Goal: Navigation & Orientation: Find specific page/section

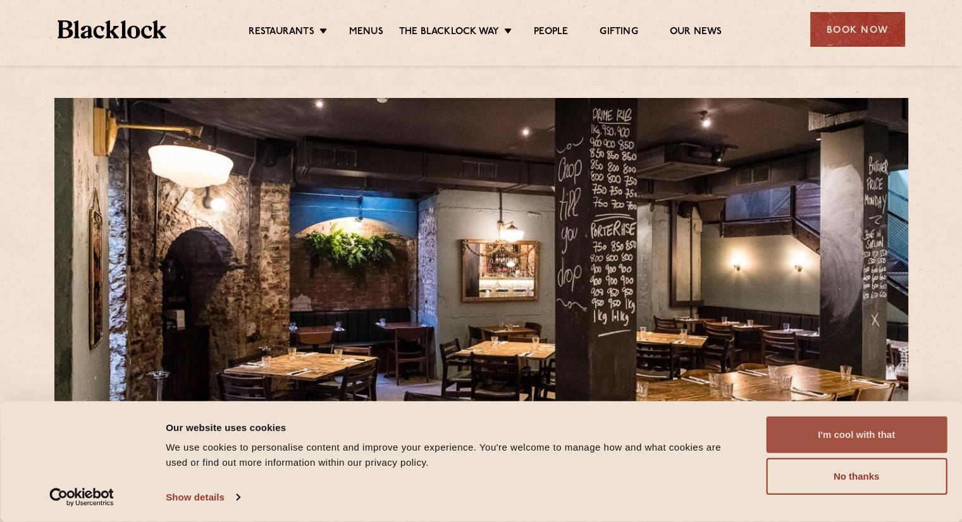
click at [822, 438] on button "I'm cool with that" at bounding box center [856, 435] width 181 height 37
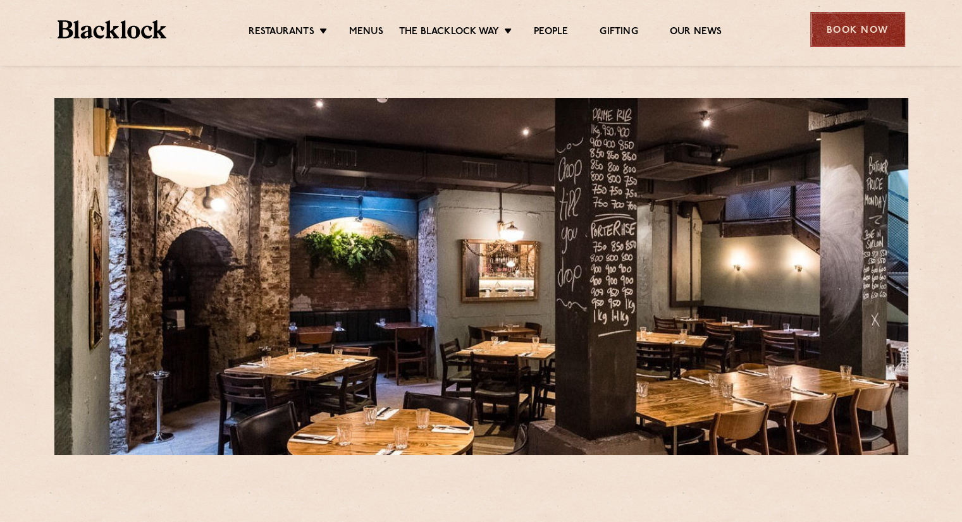
click at [843, 26] on div "Book Now" at bounding box center [857, 29] width 95 height 35
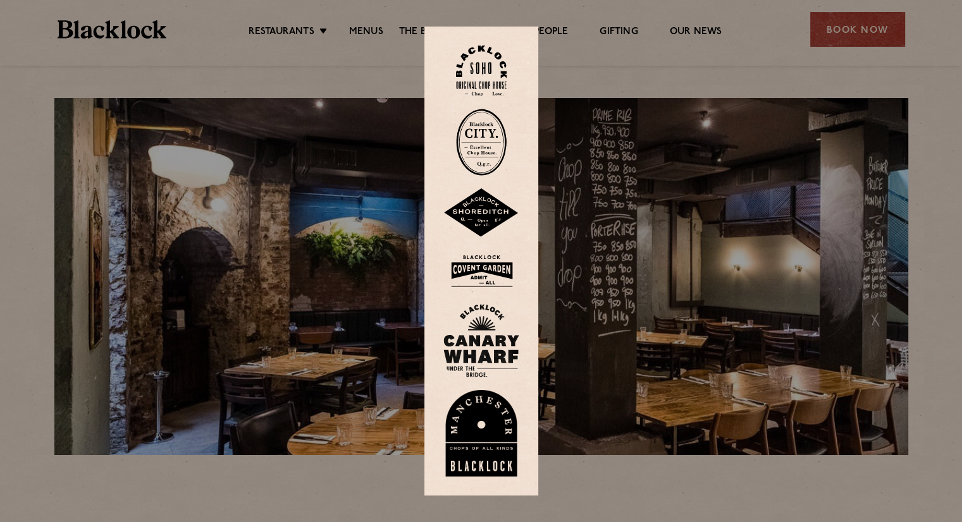
click at [491, 140] on img at bounding box center [481, 142] width 51 height 67
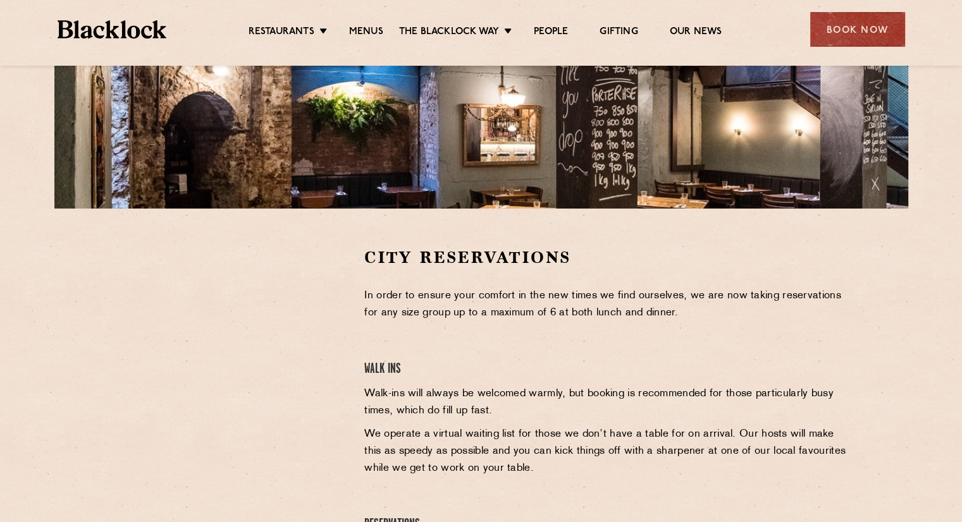
scroll to position [253, 0]
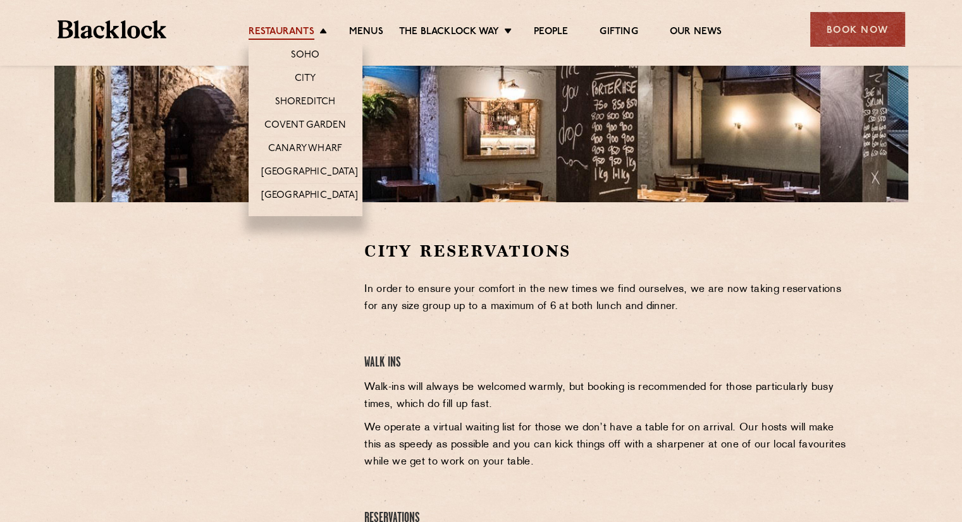
click at [296, 29] on link "Restaurants" at bounding box center [281, 33] width 66 height 14
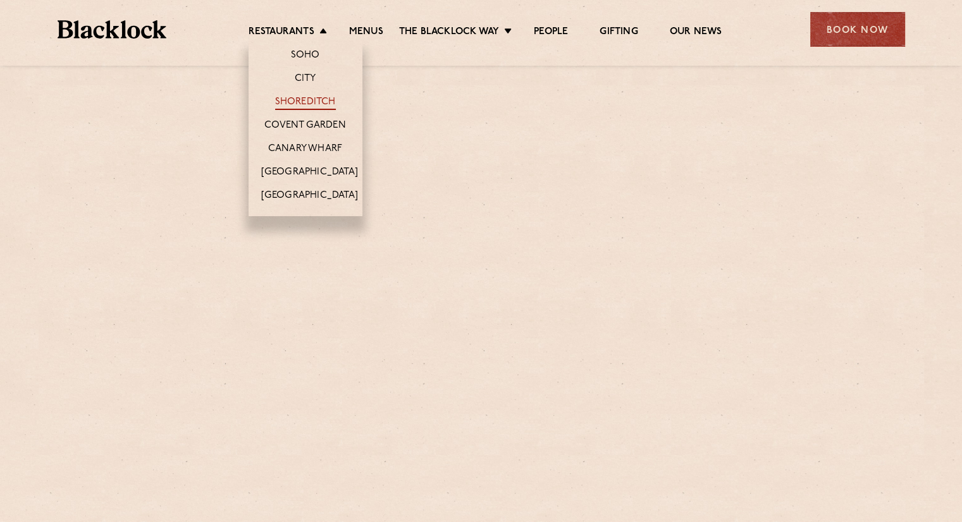
click at [315, 99] on link "Shoreditch" at bounding box center [305, 103] width 61 height 14
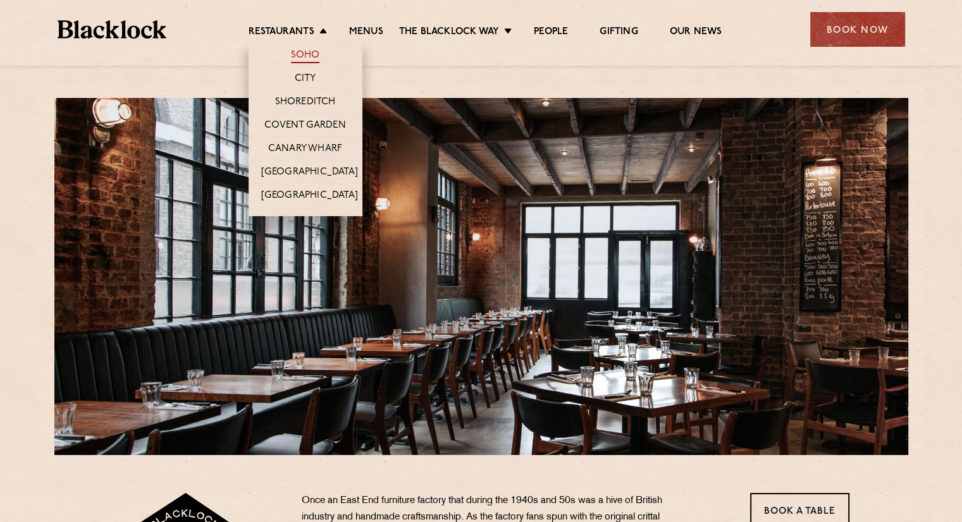
click at [312, 52] on link "Soho" at bounding box center [305, 56] width 29 height 14
